Goal: Information Seeking & Learning: Understand process/instructions

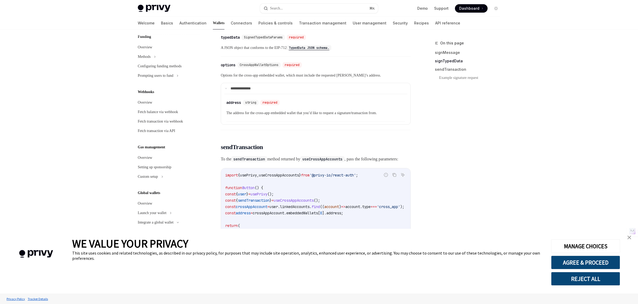
click at [631, 238] on img "close banner" at bounding box center [629, 238] width 4 height 4
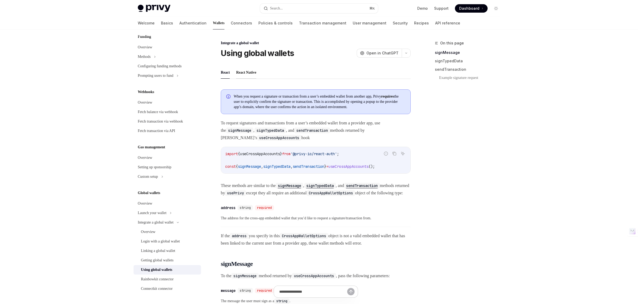
click at [244, 69] on button "React Native" at bounding box center [246, 72] width 20 height 12
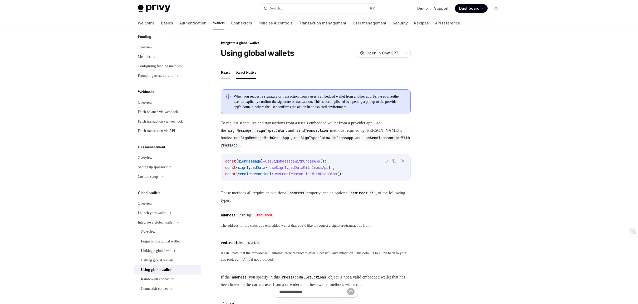
click at [224, 72] on button "React" at bounding box center [225, 72] width 9 height 12
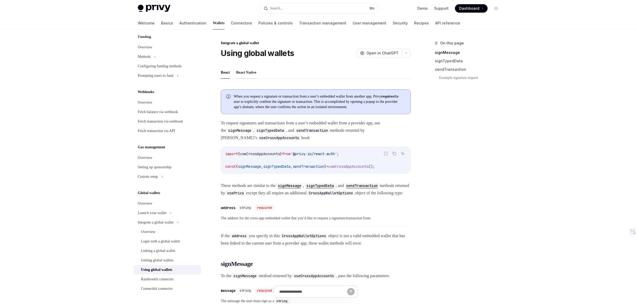
click at [247, 72] on button "React Native" at bounding box center [246, 72] width 20 height 12
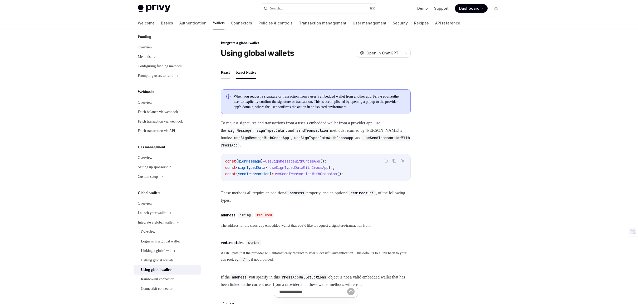
click at [228, 72] on button "React" at bounding box center [225, 72] width 9 height 12
type textarea "*"
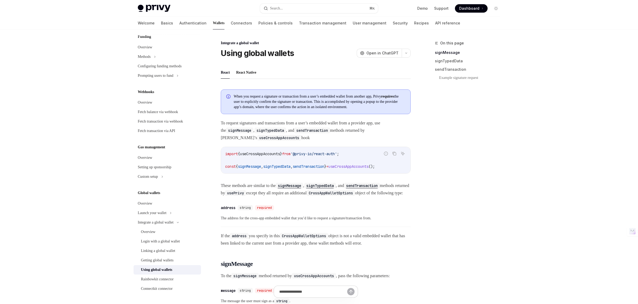
click at [298, 93] on div "When you request a signature or transaction from a user’s embedded wallet from …" at bounding box center [316, 102] width 190 height 25
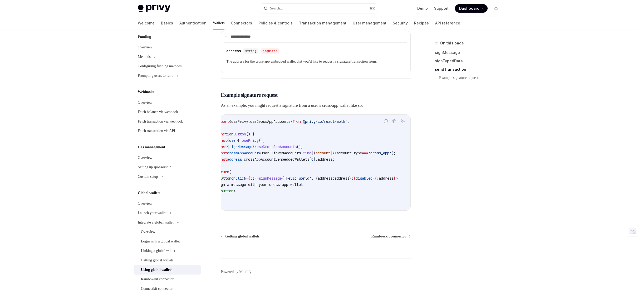
scroll to position [0, 38]
